Goal: Information Seeking & Learning: Learn about a topic

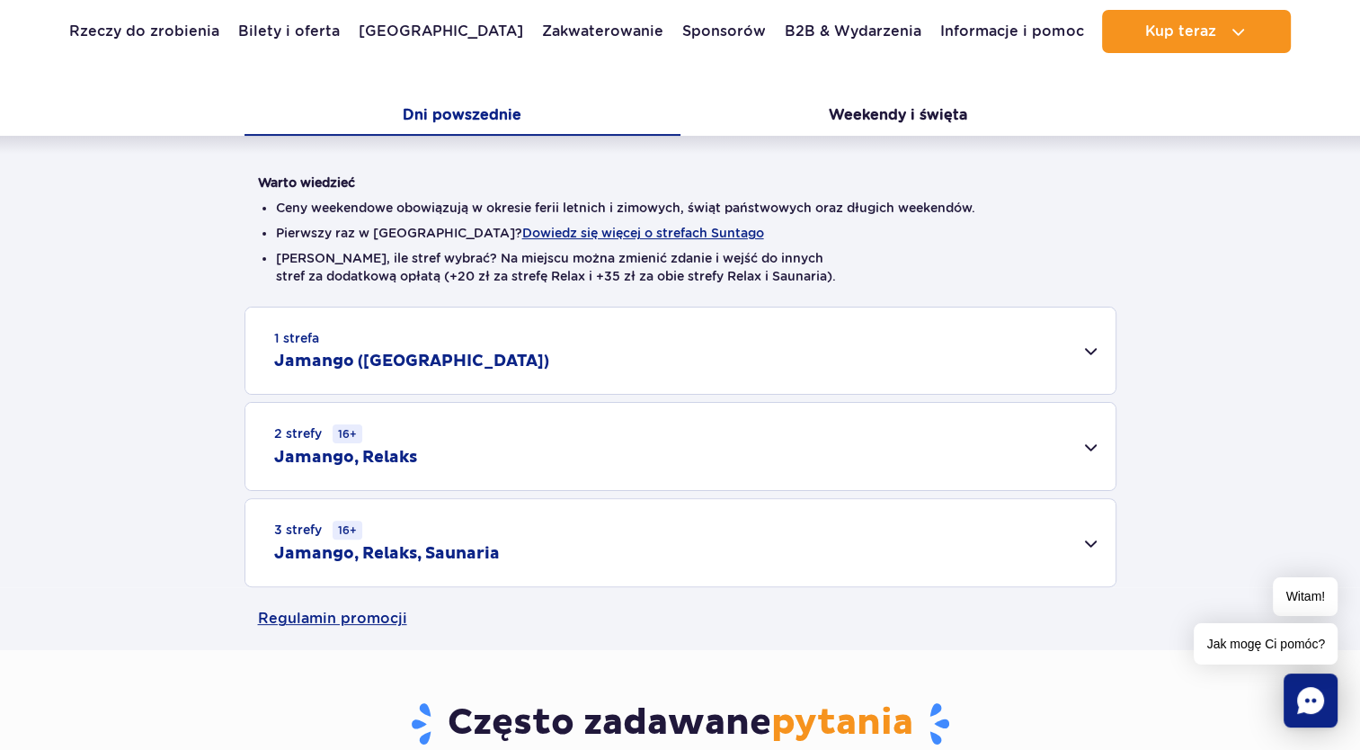
scroll to position [360, 0]
click at [1089, 444] on div "2 strefy 16+ Jamango, Relaks" at bounding box center [680, 445] width 870 height 87
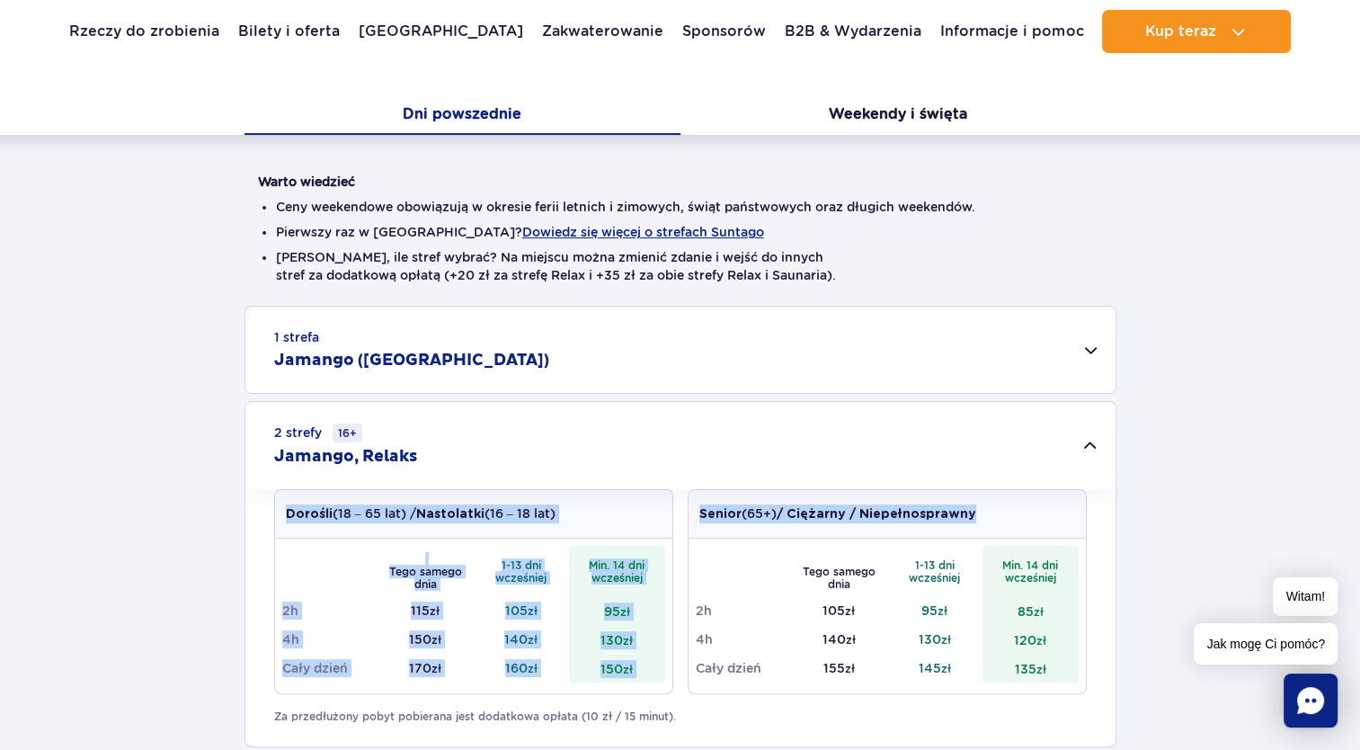
drag, startPoint x: 833, startPoint y: 541, endPoint x: 858, endPoint y: 397, distance: 146.0
click at [858, 397] on div "1 strefa Jamango ([GEOGRAPHIC_DATA]) Dorośli (18 – 65 lat) / Nastolatki (16 – 1…" at bounding box center [680, 575] width 1360 height 538
click at [12, 605] on div "1 strefa Jamango ([GEOGRAPHIC_DATA]) Dorośli (18 – 65 lat) / Nastolatki (16 – 1…" at bounding box center [680, 575] width 1360 height 538
drag, startPoint x: 85, startPoint y: 516, endPoint x: 270, endPoint y: 493, distance: 185.6
click at [85, 513] on div "1 strefa Jamango ([GEOGRAPHIC_DATA]) Dorośli (18 – 65 lat) / Nastolatki (16 – 1…" at bounding box center [680, 575] width 1360 height 538
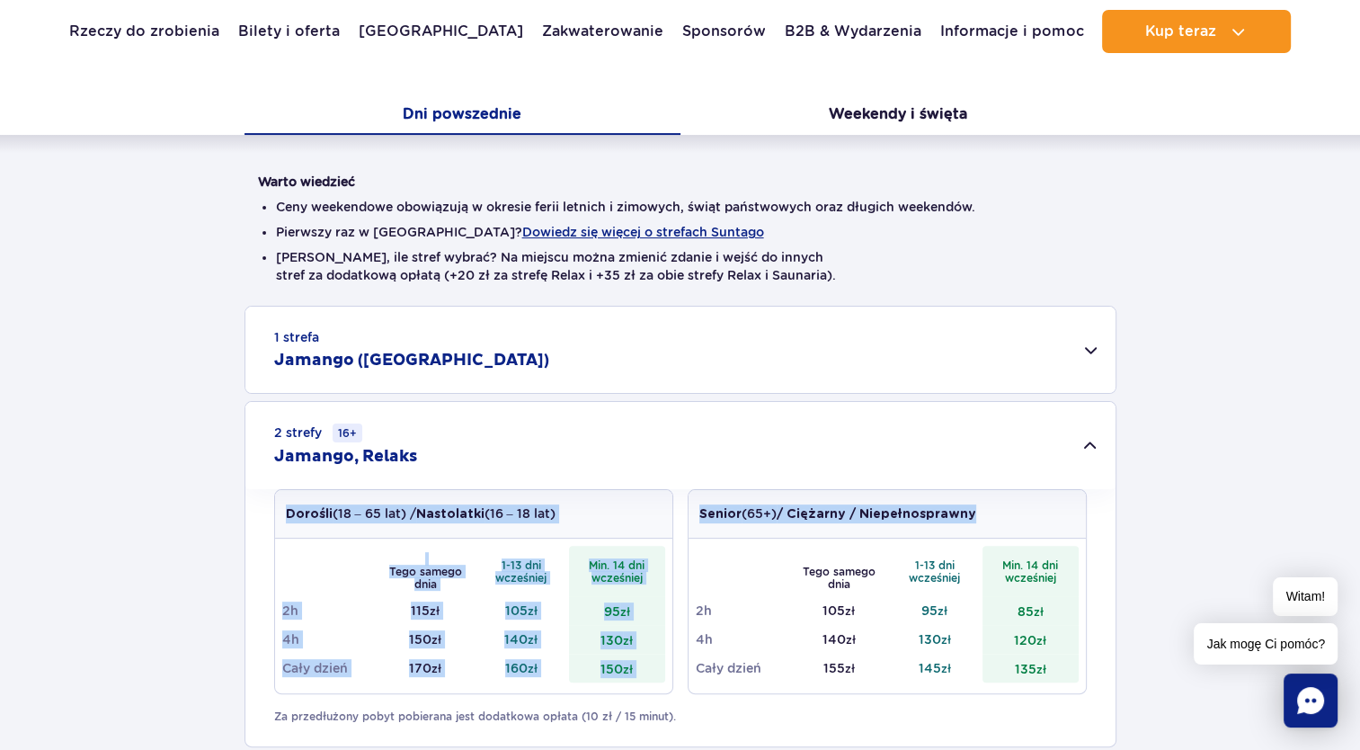
click at [297, 547] on th at bounding box center [330, 571] width 96 height 50
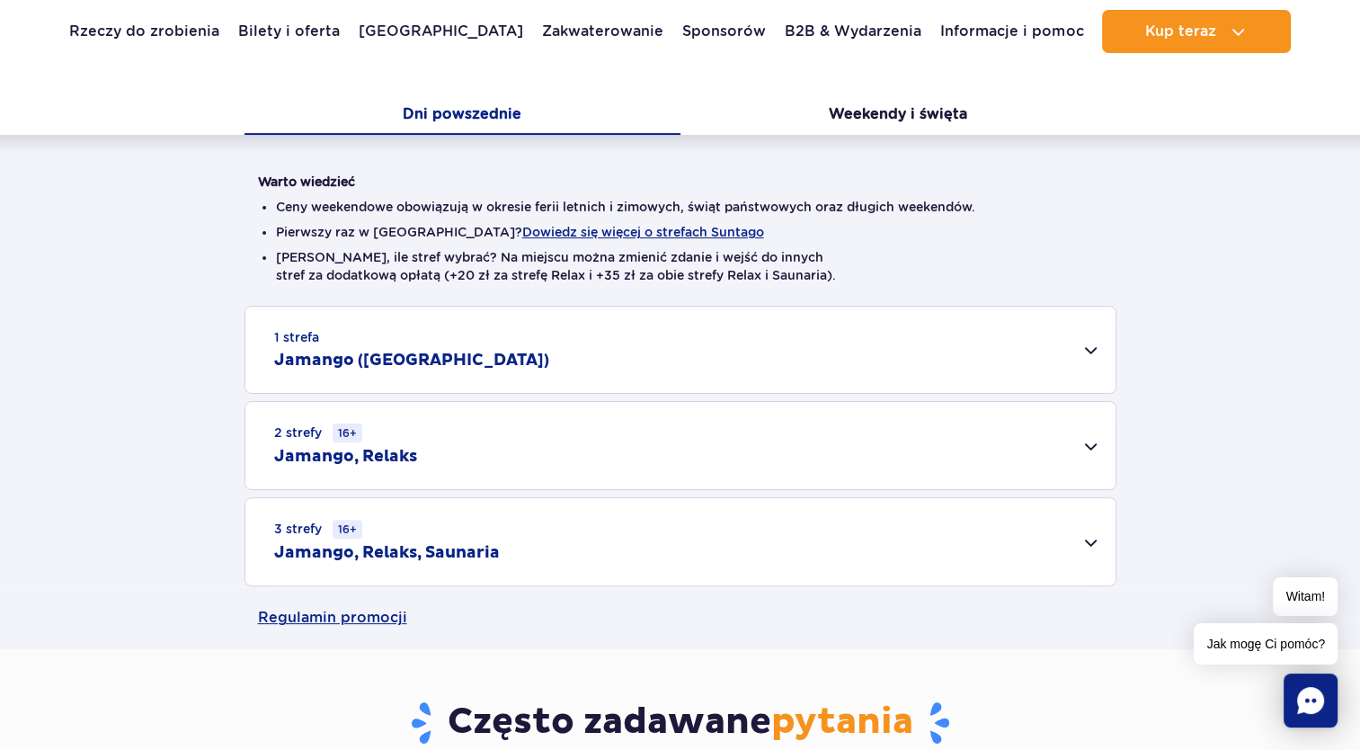
click at [63, 540] on div "1 strefa Jamango ([GEOGRAPHIC_DATA]) Dorośli (18 – 65 lat) / Nastolatki (16 – 1…" at bounding box center [680, 446] width 1360 height 280
click at [830, 458] on div "2 strefy 16+ Jamango, Relaks" at bounding box center [680, 445] width 870 height 87
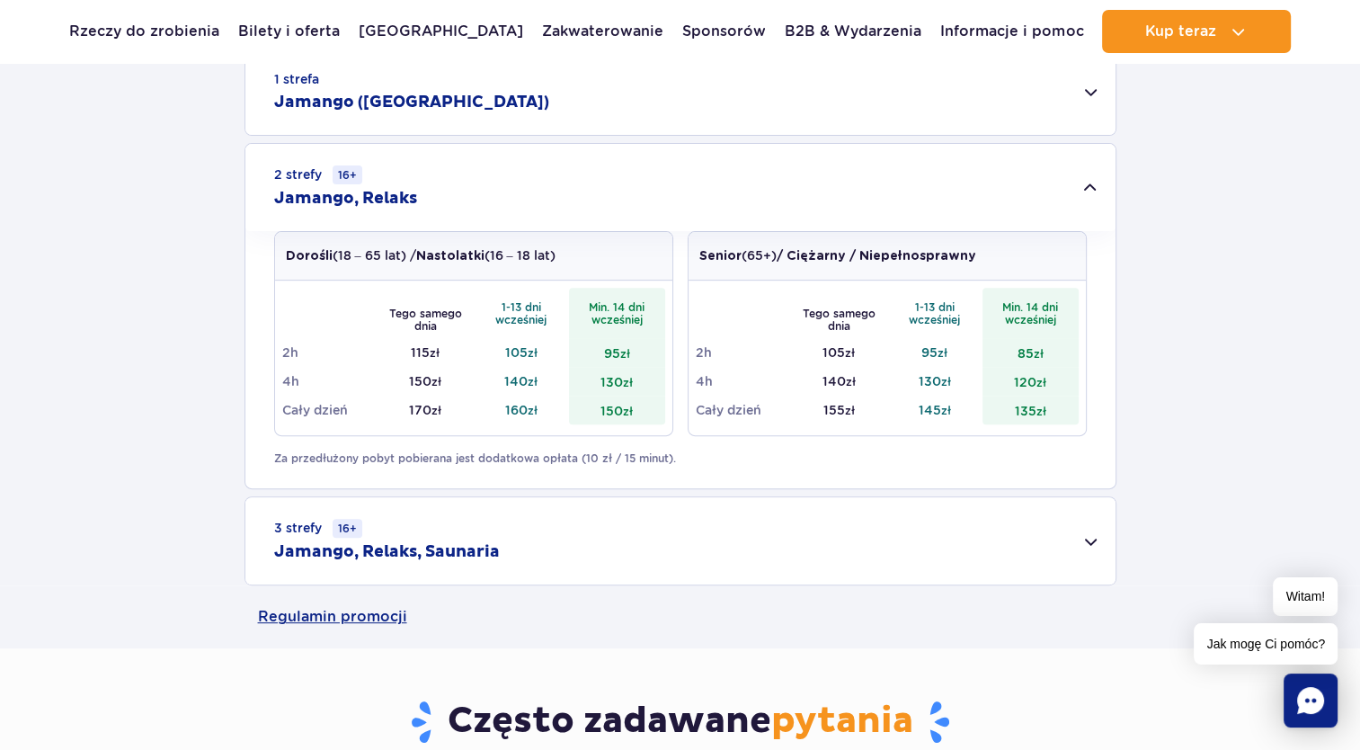
scroll to position [629, 0]
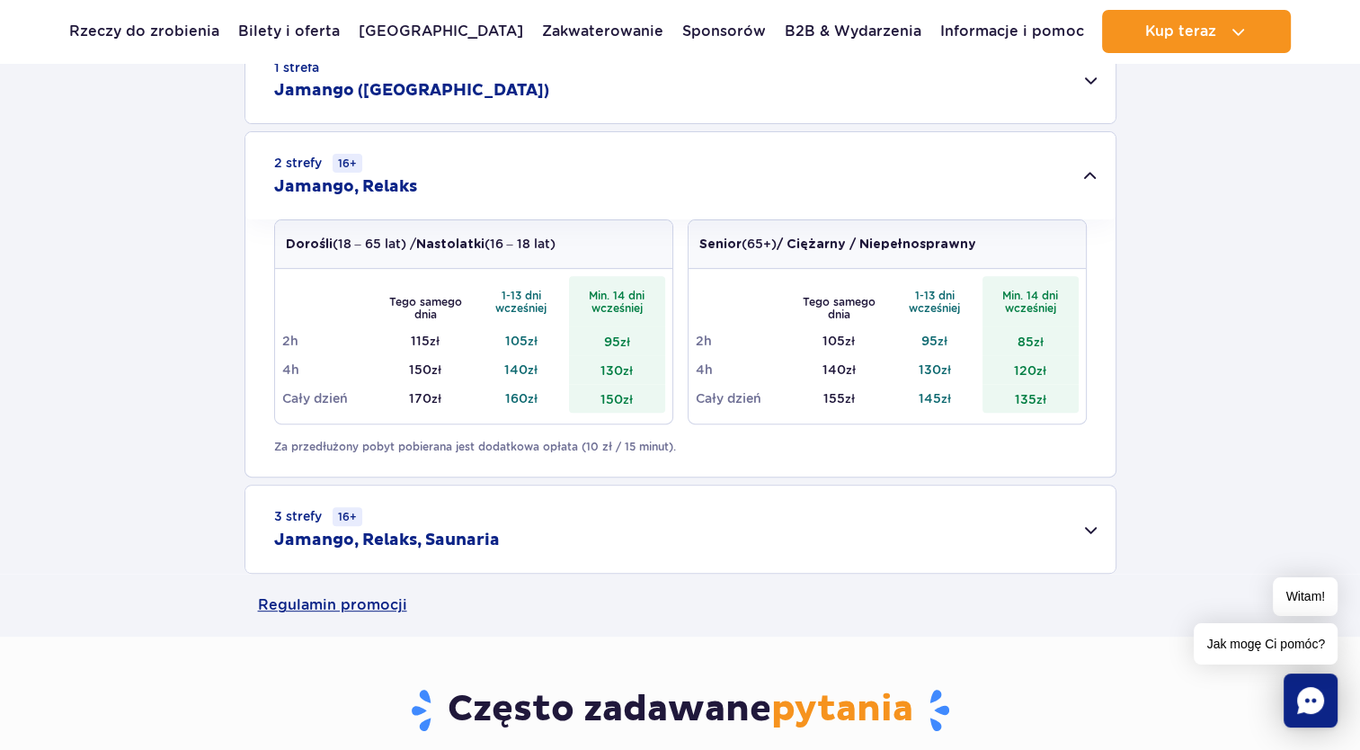
click at [605, 532] on div "3 strefy 16+ Jamango, Relaks, Saunaria" at bounding box center [680, 528] width 870 height 87
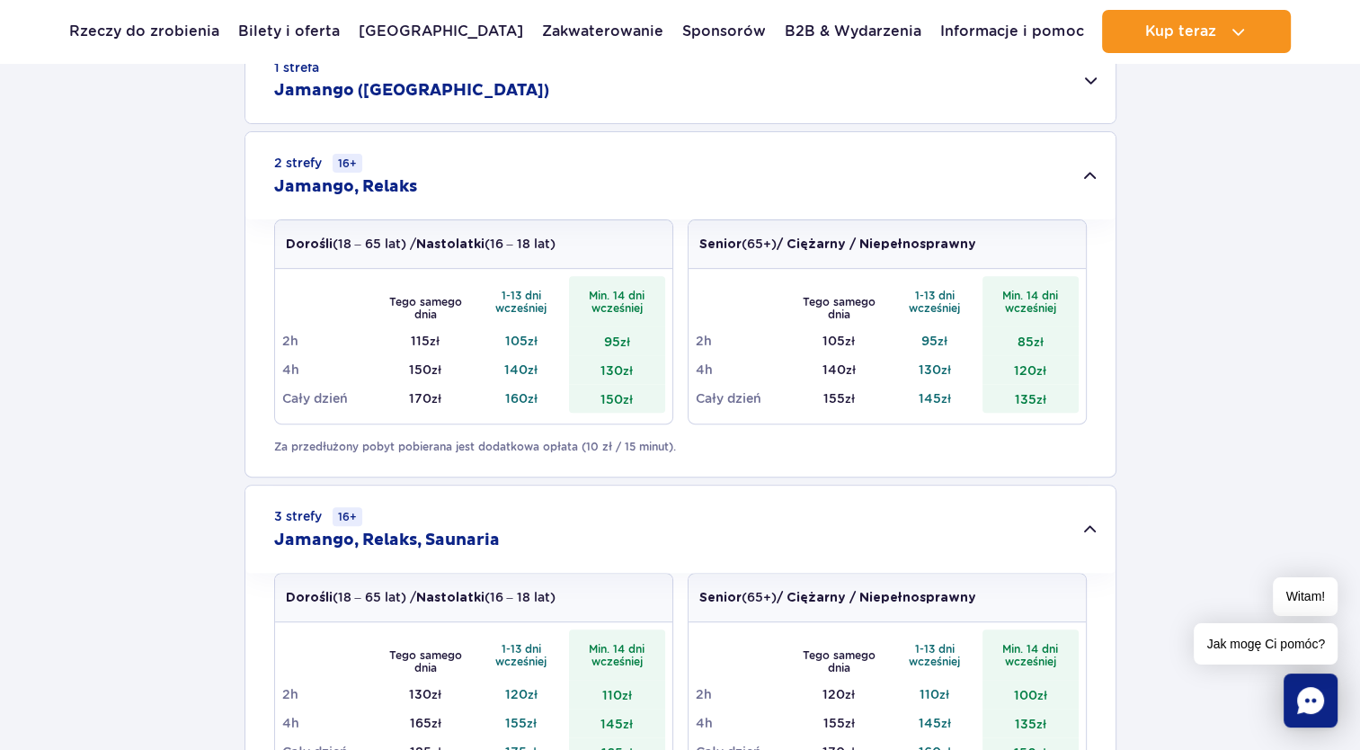
scroll to position [360, 0]
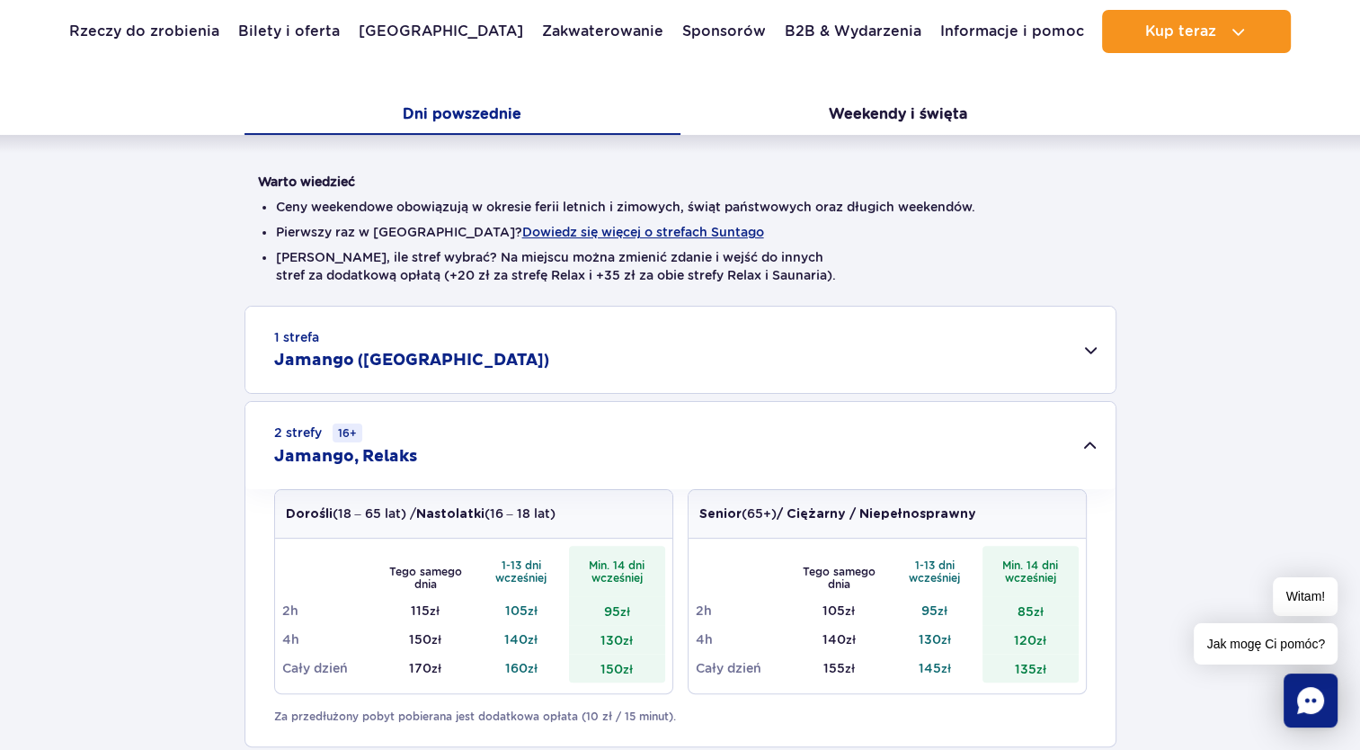
click at [1079, 347] on div "1 strefa Jamango ([GEOGRAPHIC_DATA])" at bounding box center [680, 350] width 870 height 86
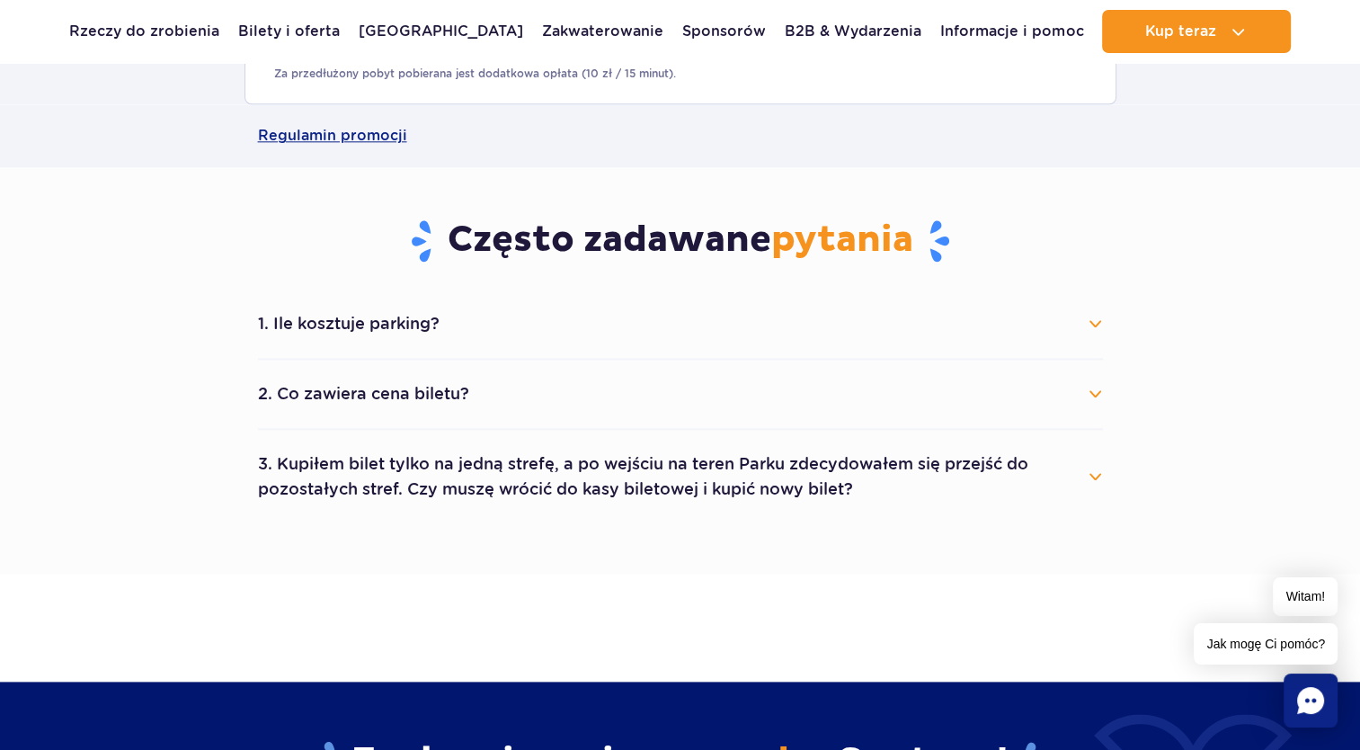
scroll to position [1977, 0]
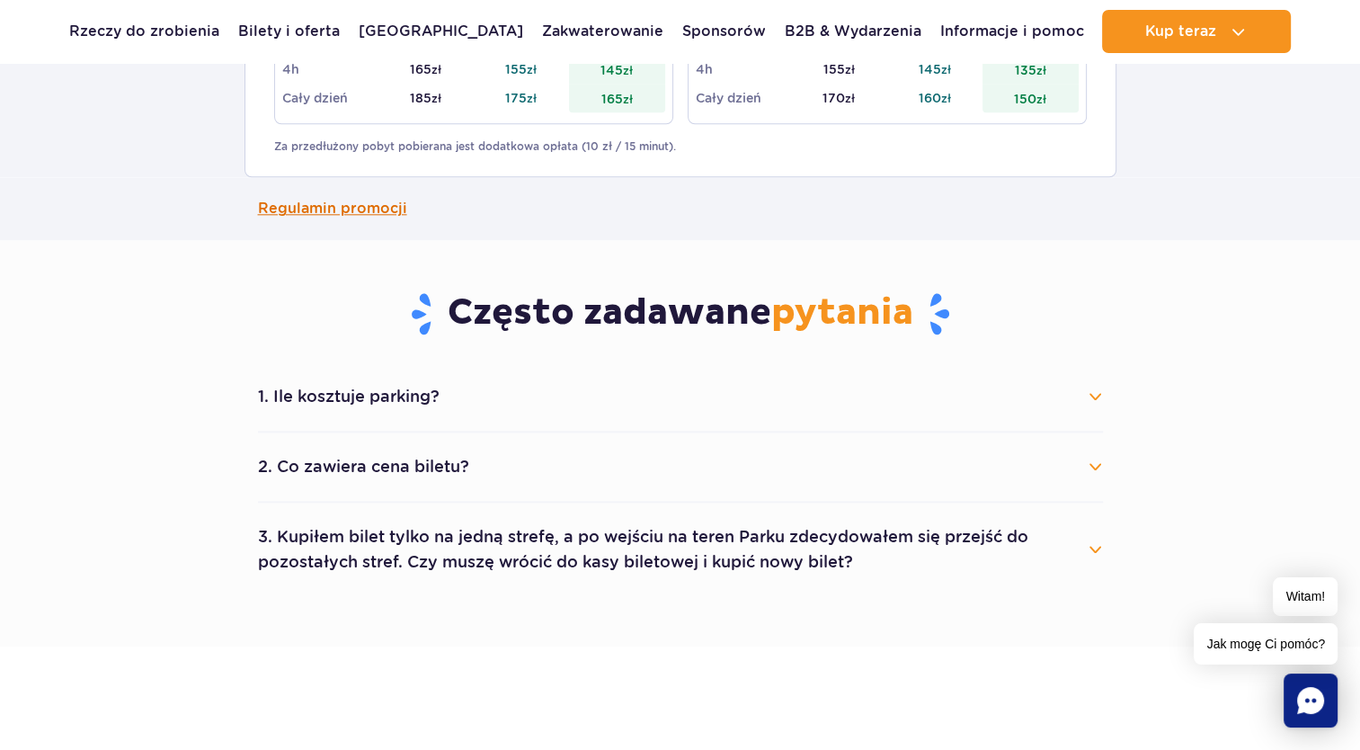
click at [342, 208] on link "Regulamin promocji" at bounding box center [680, 208] width 845 height 63
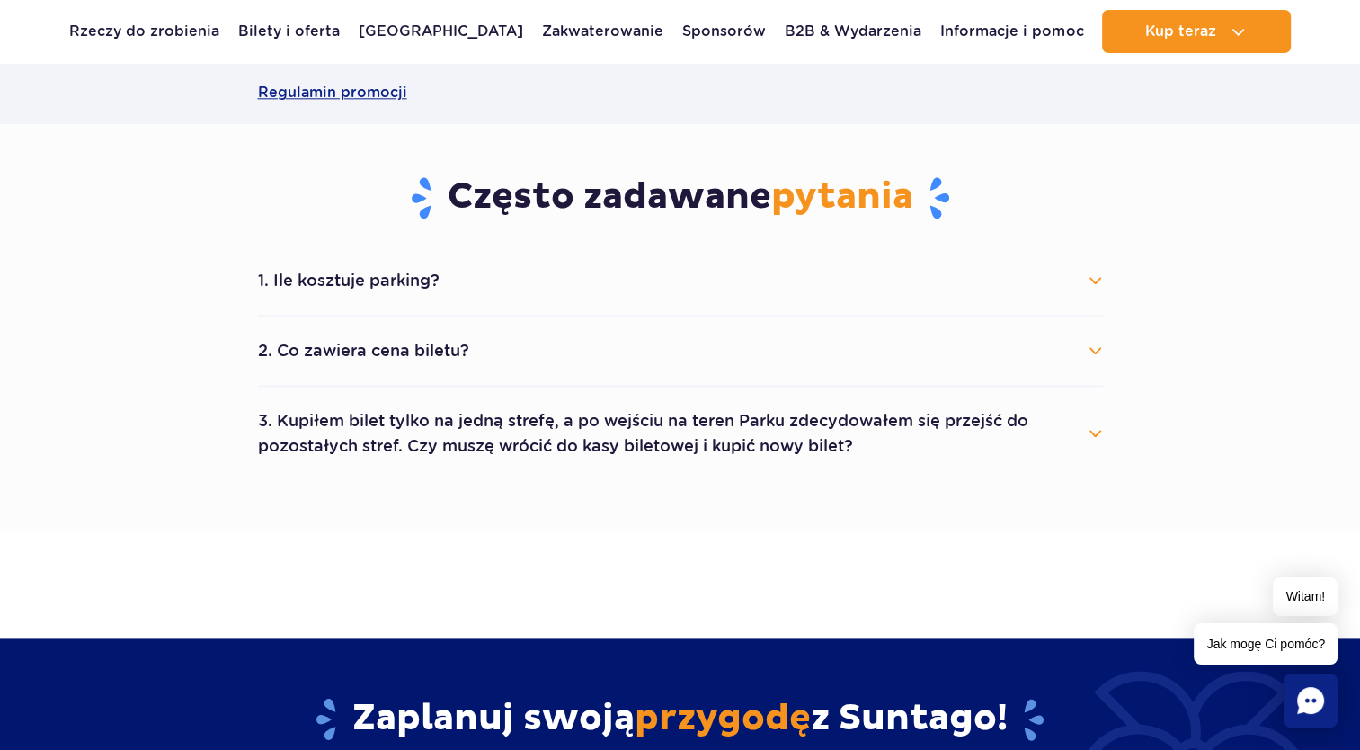
scroll to position [2157, 0]
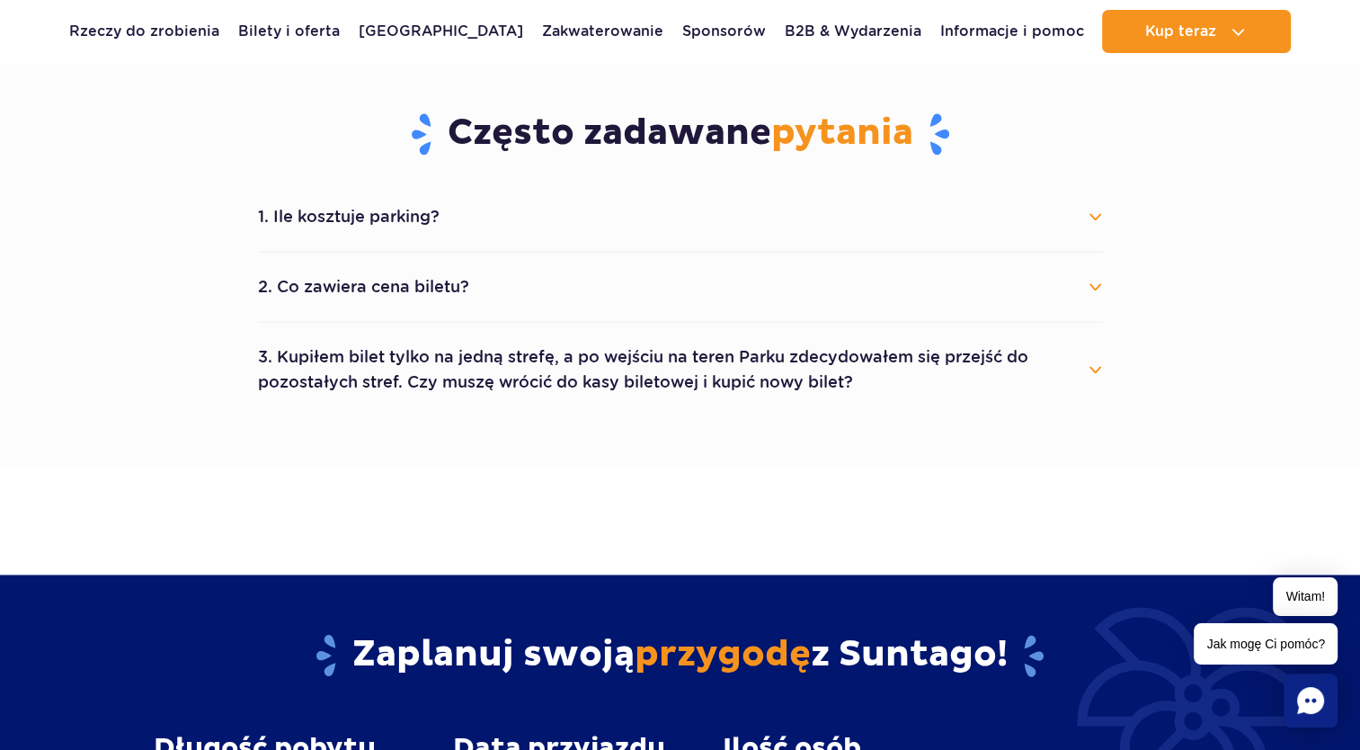
click at [1095, 364] on button "3. Kupiłem bilet tylko na jedną strefę, a po wejściu na teren Parku zdecydowałe…" at bounding box center [680, 369] width 845 height 65
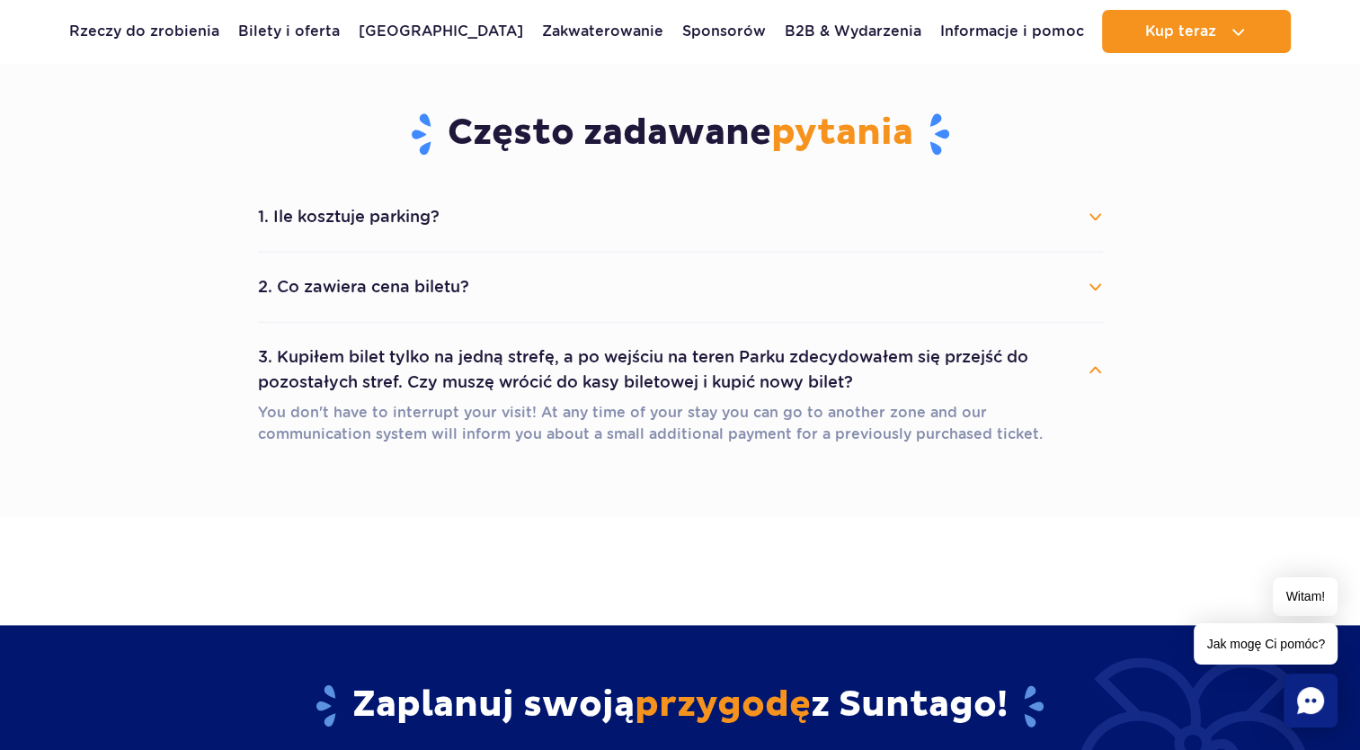
click at [1096, 289] on button "2. Co zawiera cena biletu?" at bounding box center [680, 287] width 845 height 40
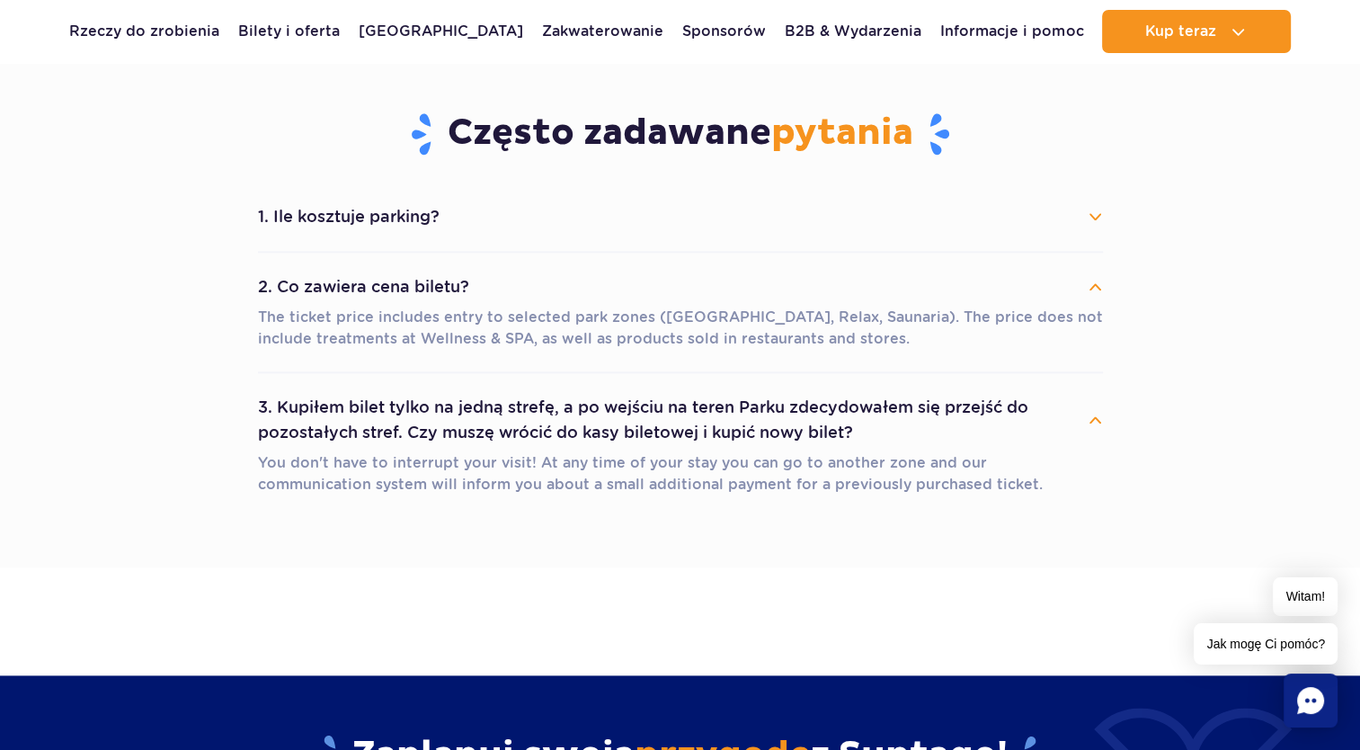
click at [1096, 289] on button "2. Co zawiera cena biletu?" at bounding box center [680, 287] width 845 height 40
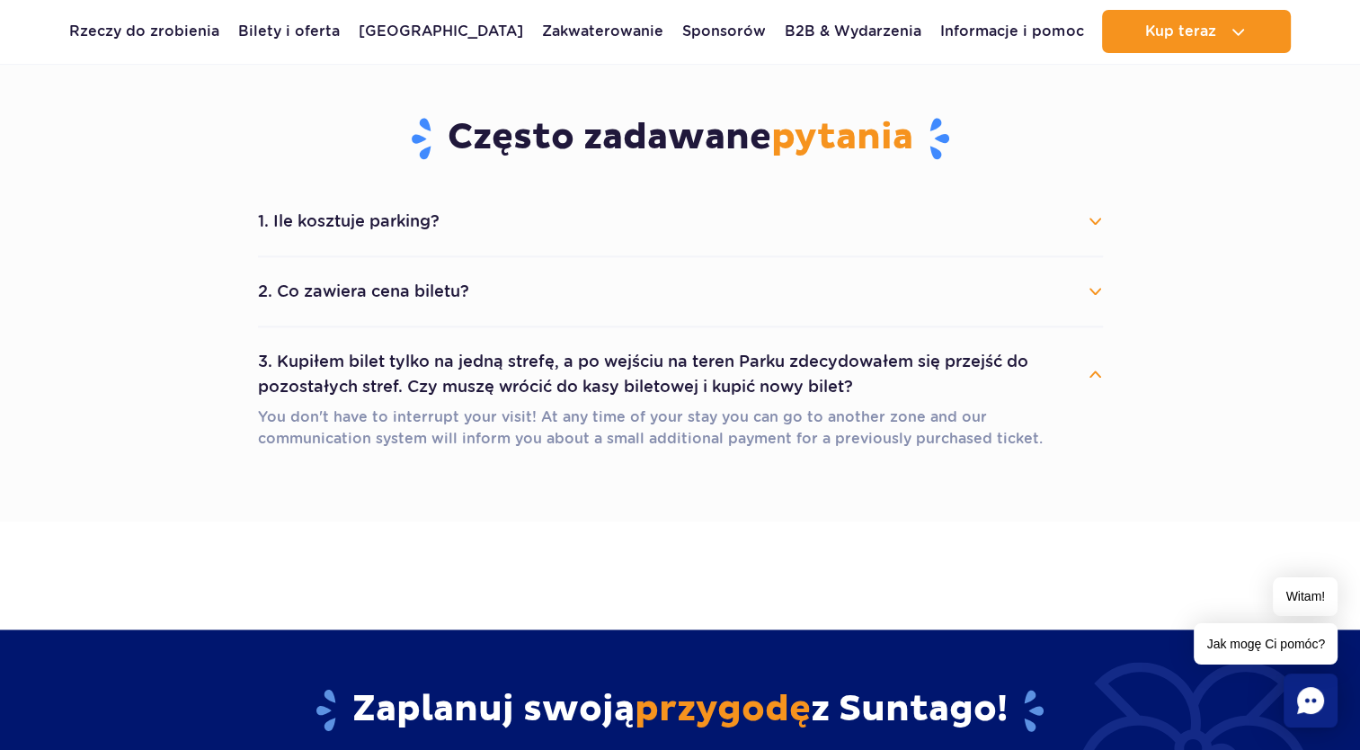
scroll to position [1854, 0]
